Goal: Use online tool/utility: Utilize a website feature to perform a specific function

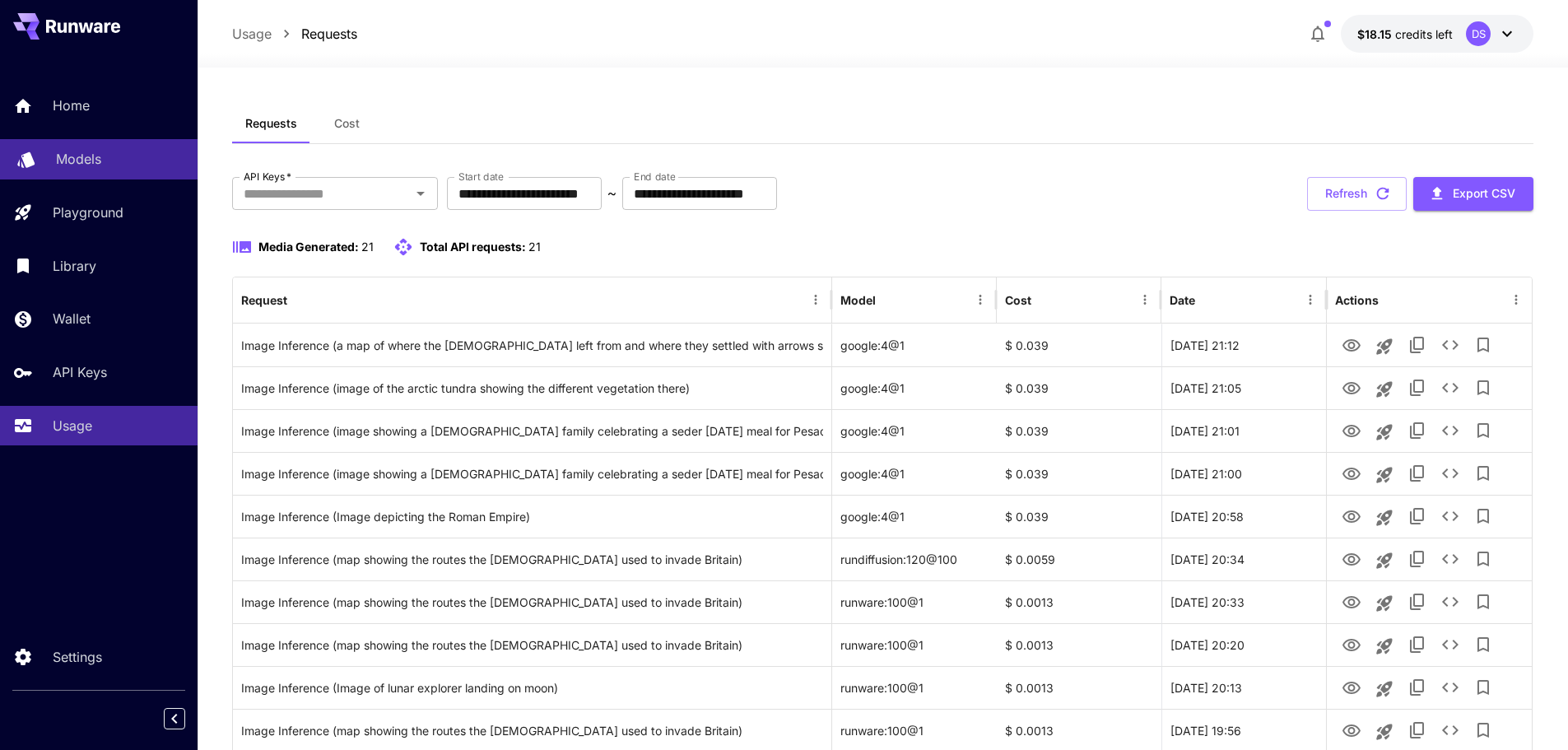
click at [59, 158] on p "Models" at bounding box center [78, 159] width 45 height 20
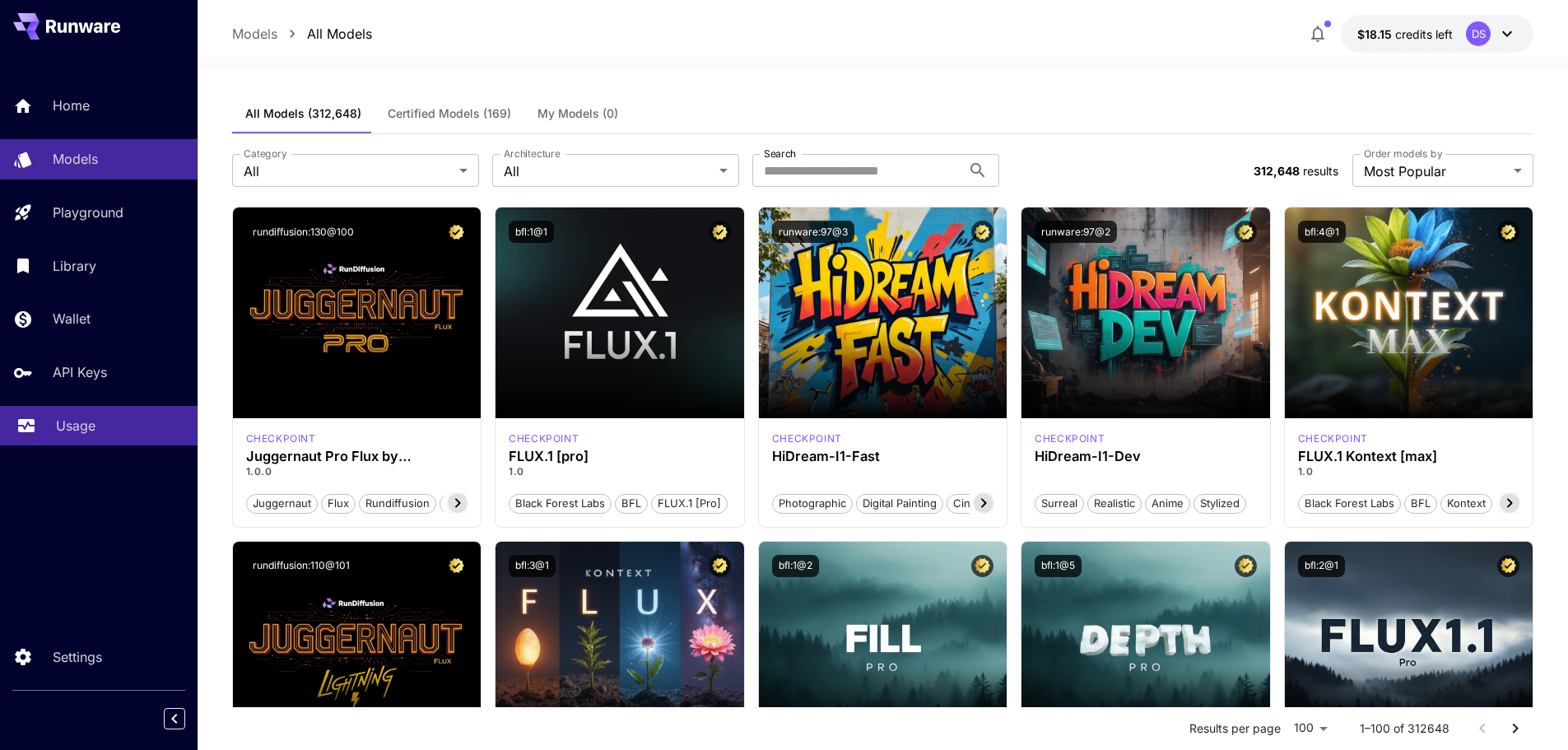
click at [66, 422] on p "Usage" at bounding box center [75, 425] width 39 height 20
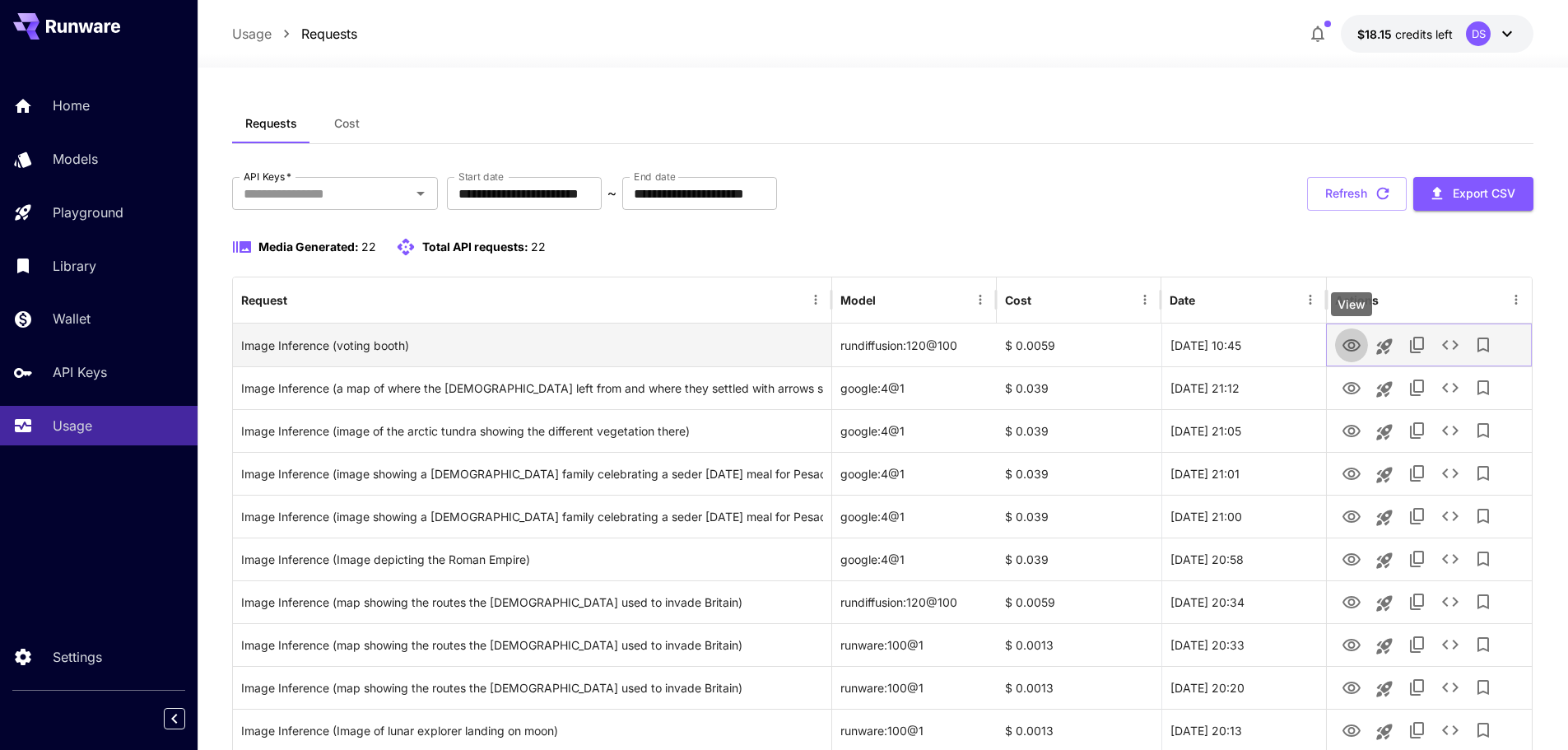
click at [1352, 339] on icon "View" at bounding box center [1352, 345] width 18 height 12
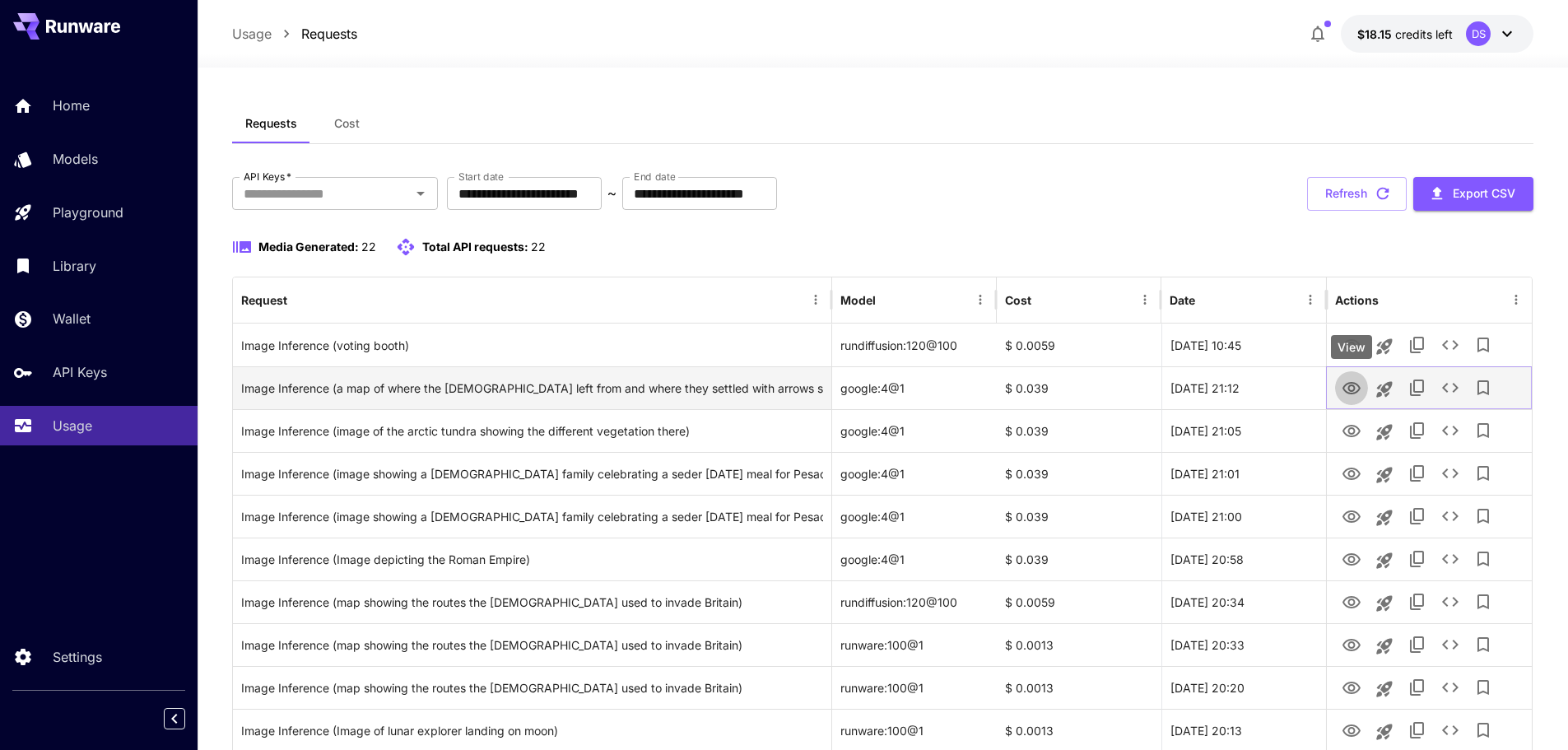
click at [1349, 384] on icon "View" at bounding box center [1352, 389] width 20 height 20
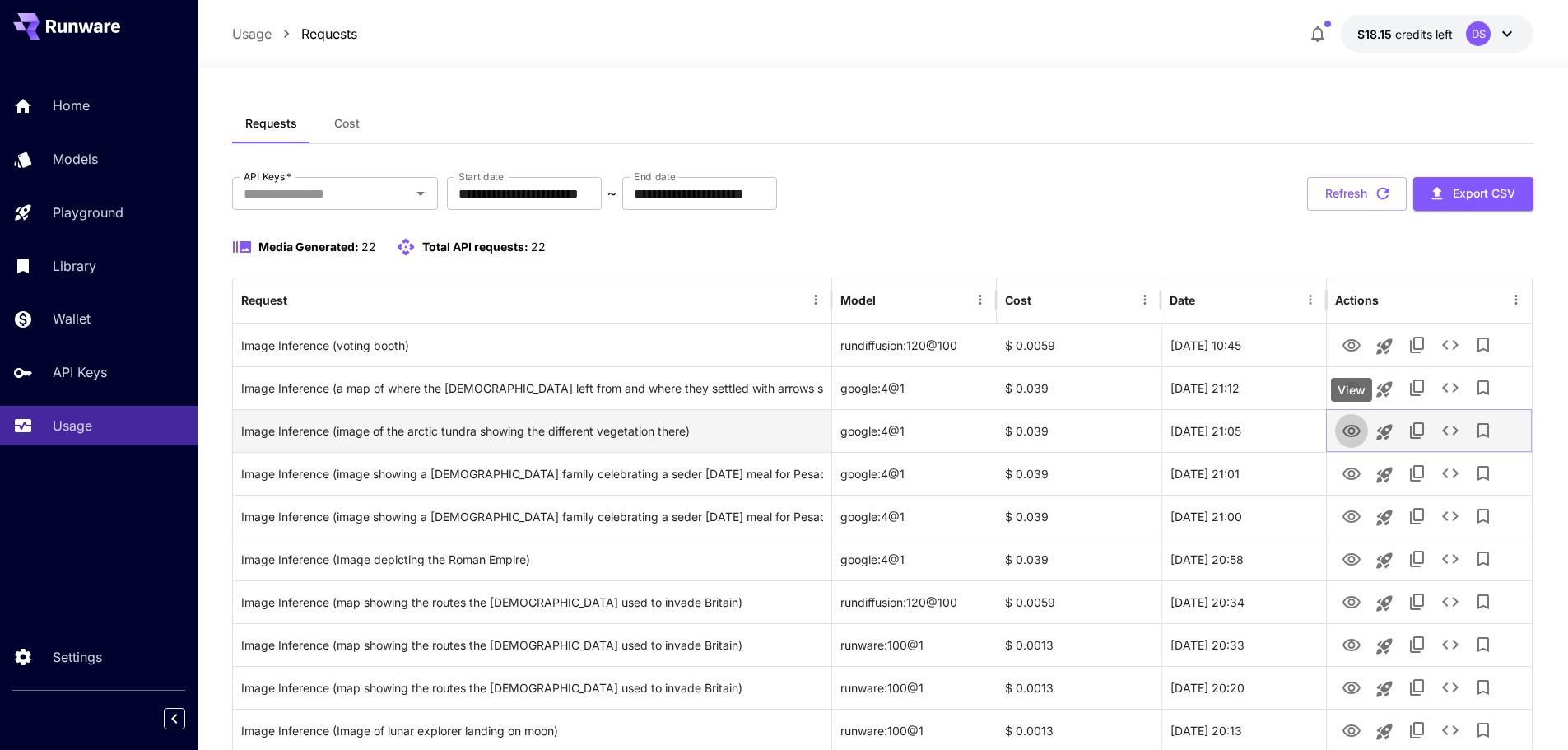
click at [1353, 428] on icon "View" at bounding box center [1352, 431] width 20 height 20
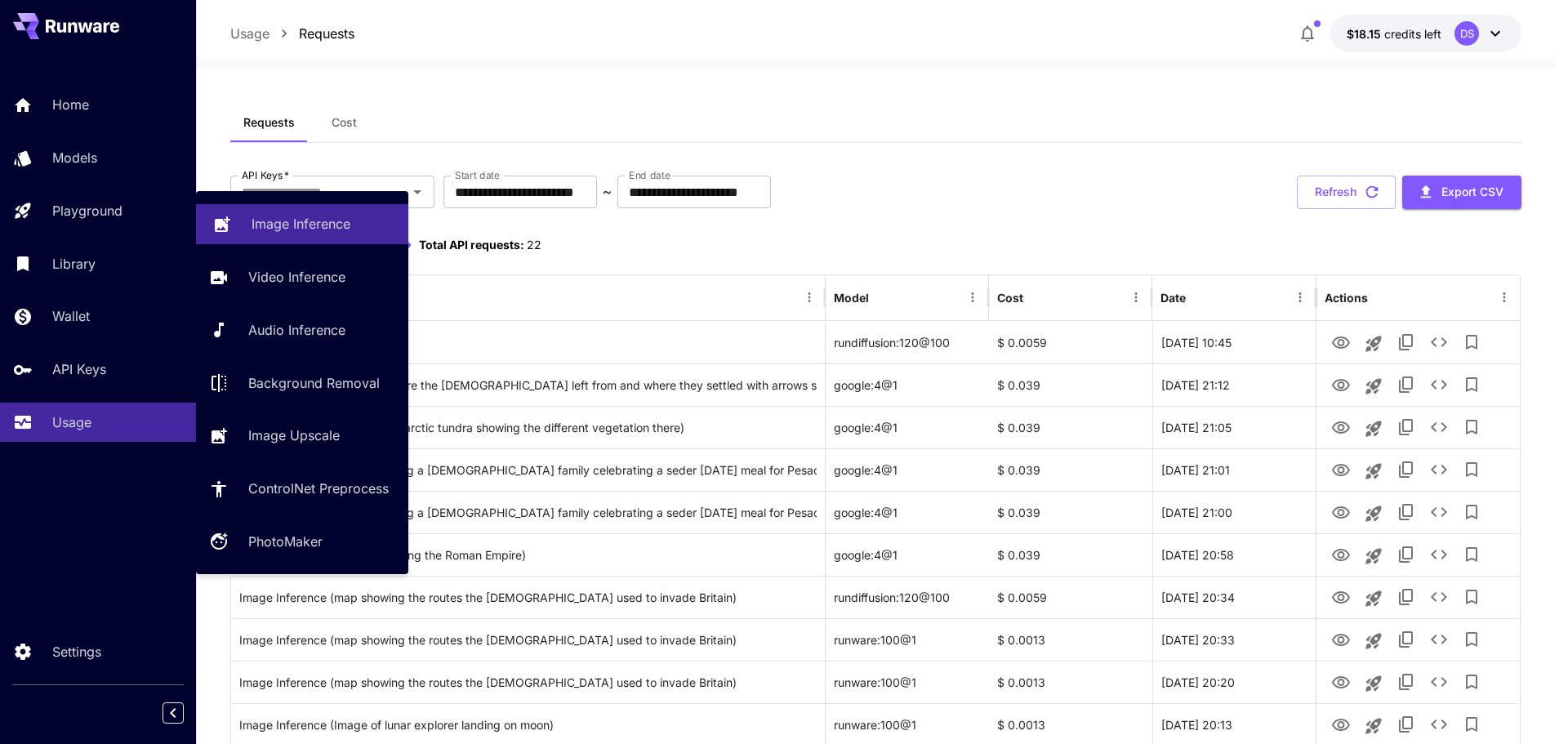
click at [277, 219] on p "Image Inference" at bounding box center [300, 224] width 99 height 20
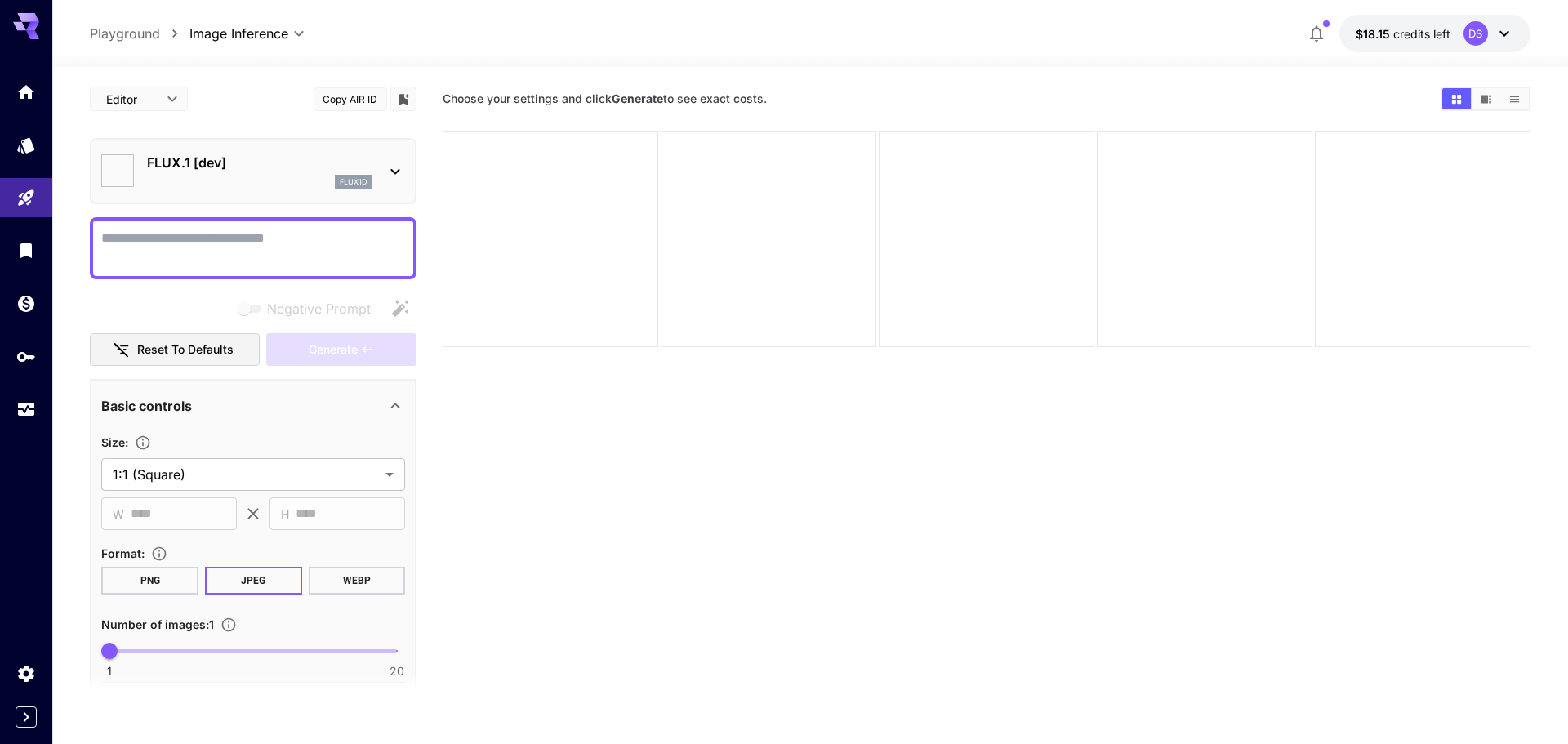
type input "**********"
click at [394, 170] on icon at bounding box center [396, 172] width 20 height 20
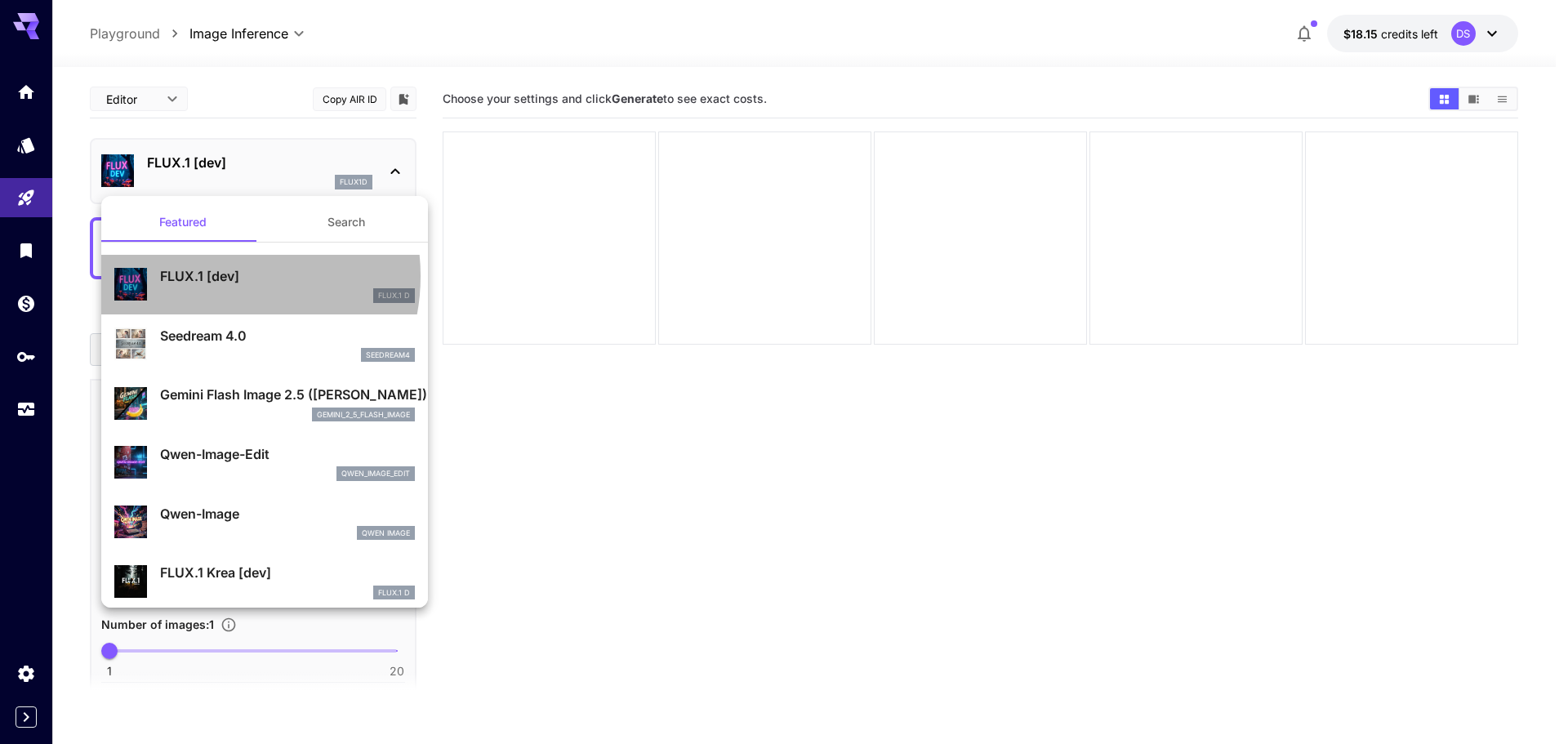
click at [213, 276] on p "FLUX.1 [dev]" at bounding box center [288, 276] width 255 height 20
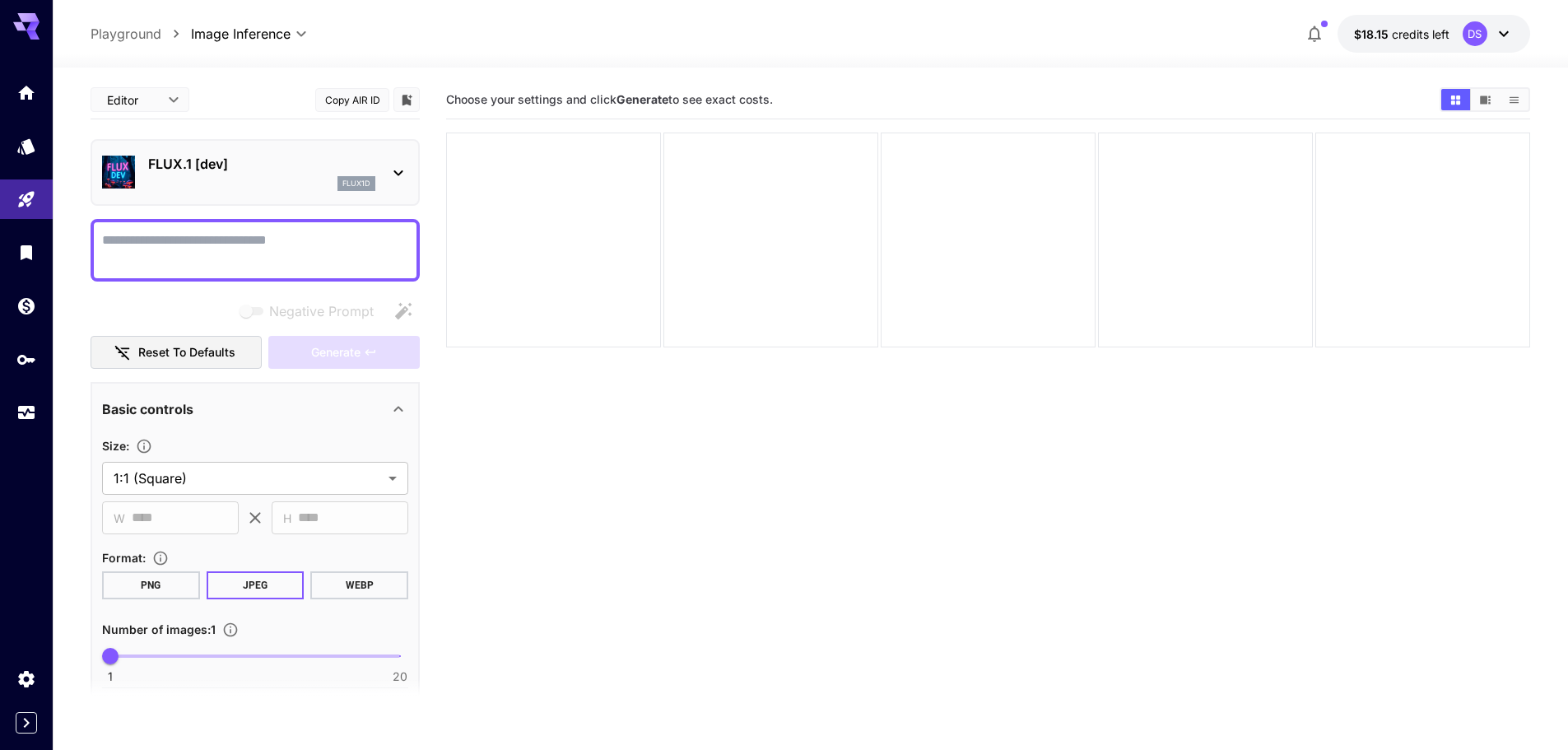
click at [171, 243] on textarea "Negative Prompt" at bounding box center [255, 249] width 306 height 39
type textarea "*****"
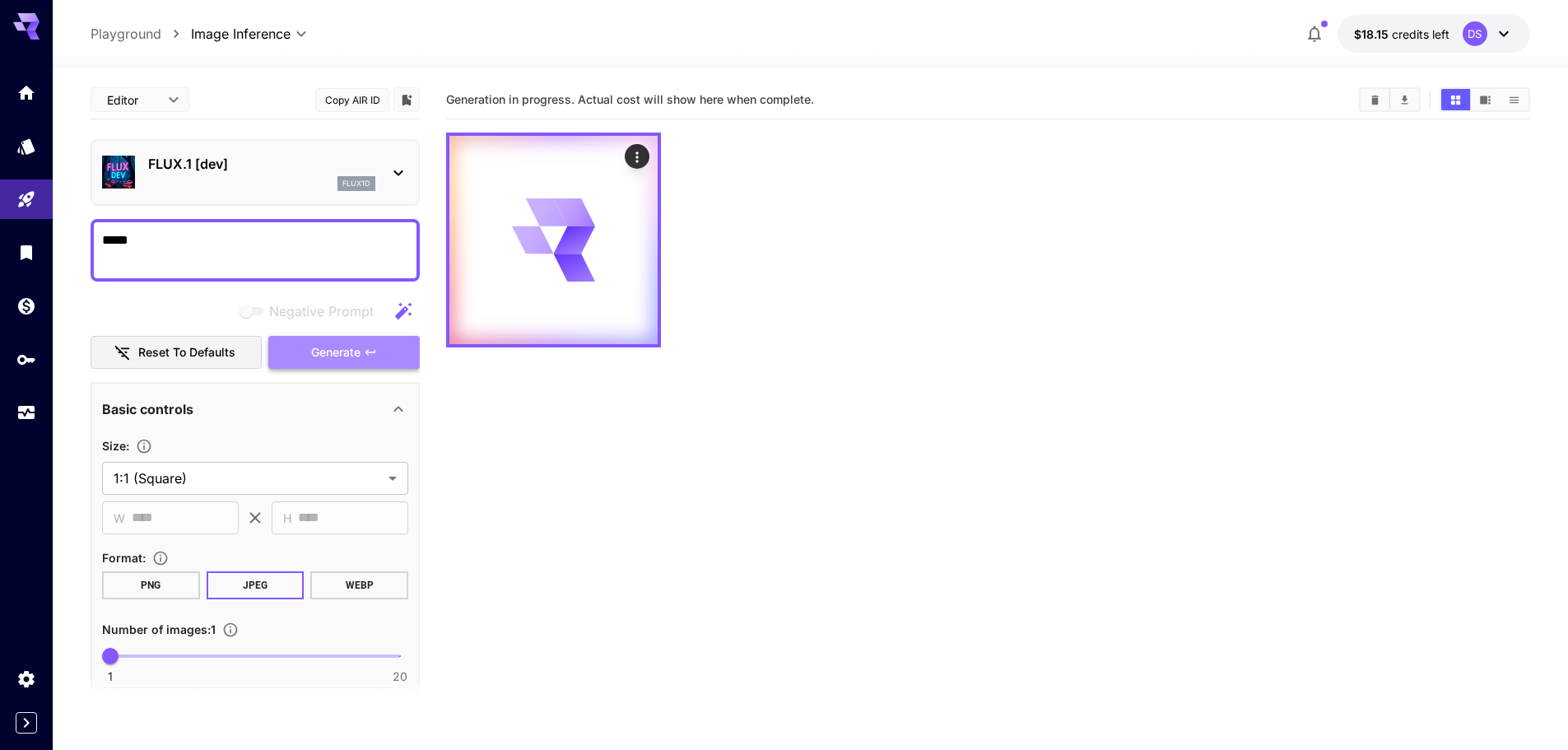
click at [349, 347] on span "Generate" at bounding box center [336, 352] width 50 height 20
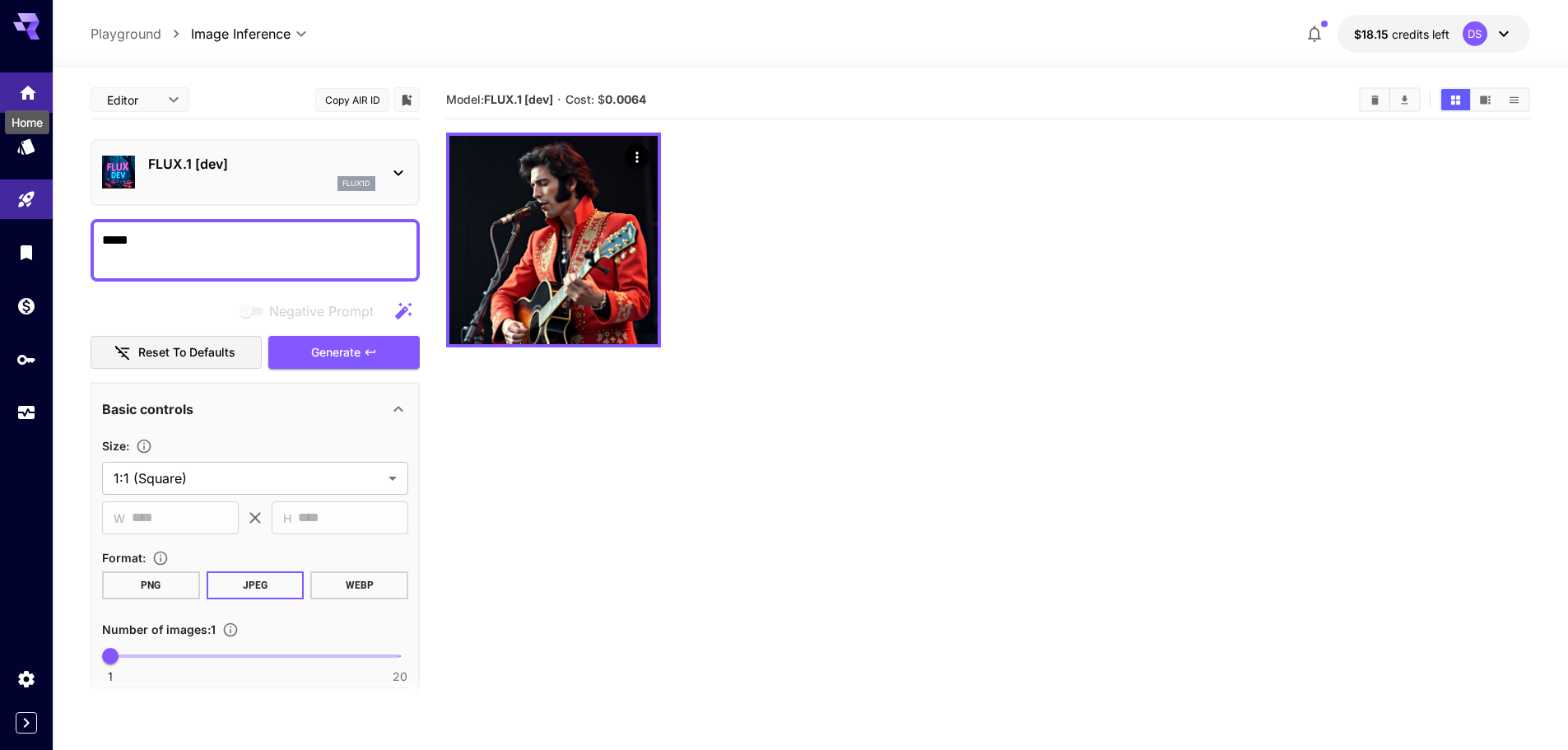
click at [23, 85] on icon "Home" at bounding box center [28, 88] width 20 height 20
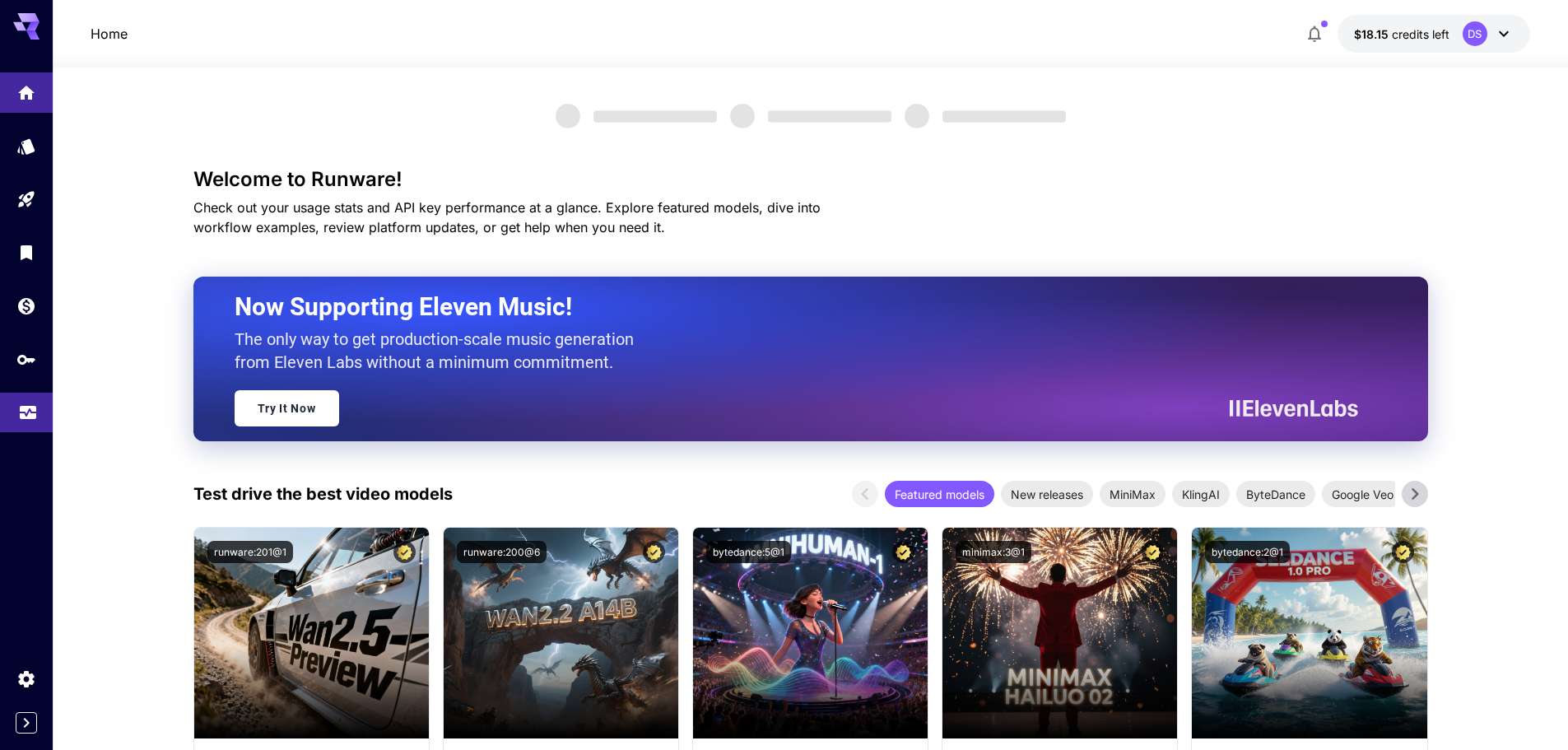
click at [29, 398] on link at bounding box center [26, 413] width 52 height 40
